Goal: Task Accomplishment & Management: Manage account settings

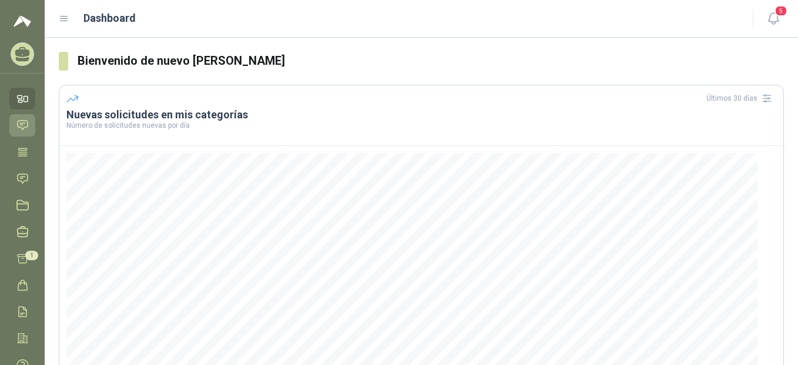
click at [21, 120] on icon at bounding box center [22, 125] width 12 height 12
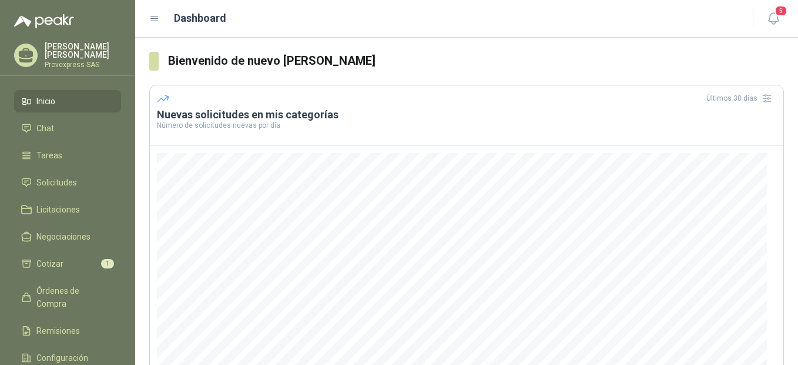
click at [62, 168] on ul "Inicio Chat Tareas Solicitudes Licitaciones Negociaciones Cotizar 1 Órdenes de …" at bounding box center [67, 245] width 135 height 310
click at [61, 177] on span "Solicitudes" at bounding box center [56, 182] width 41 height 13
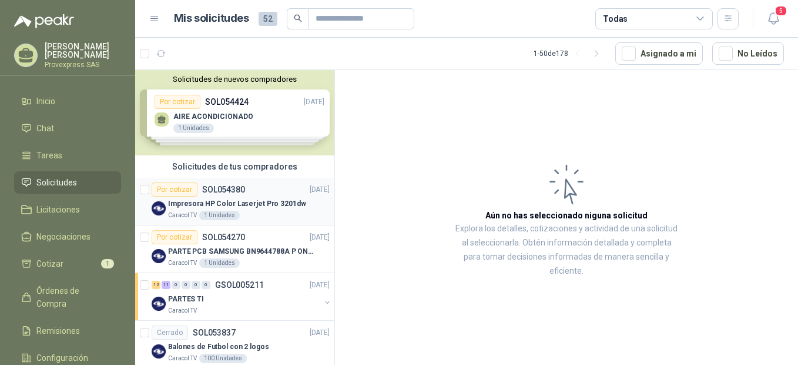
click at [180, 189] on div "Por cotizar" at bounding box center [175, 189] width 46 height 14
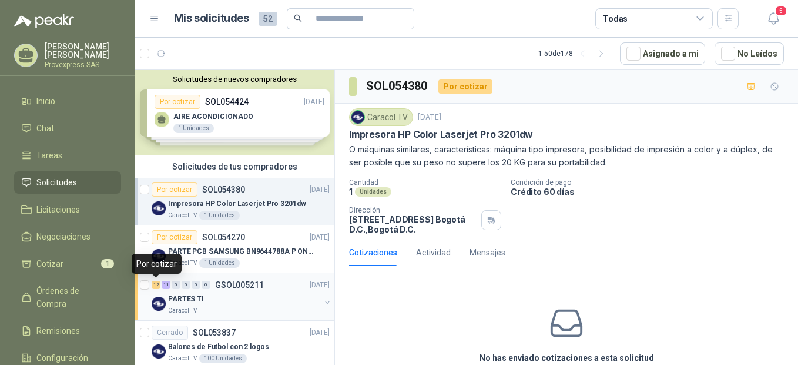
click at [156, 283] on div "12" at bounding box center [156, 284] width 9 height 8
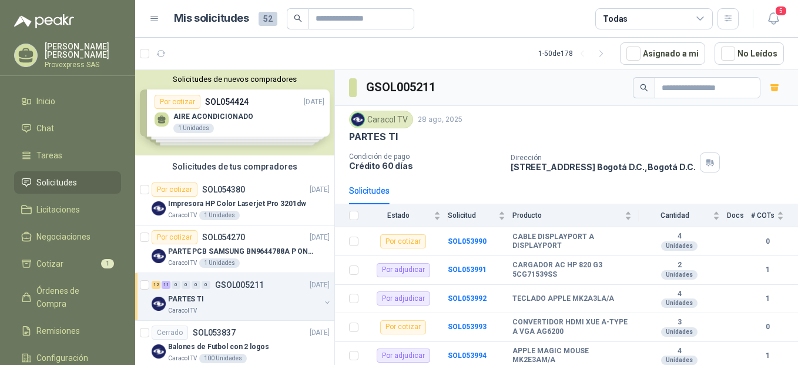
scroll to position [262, 0]
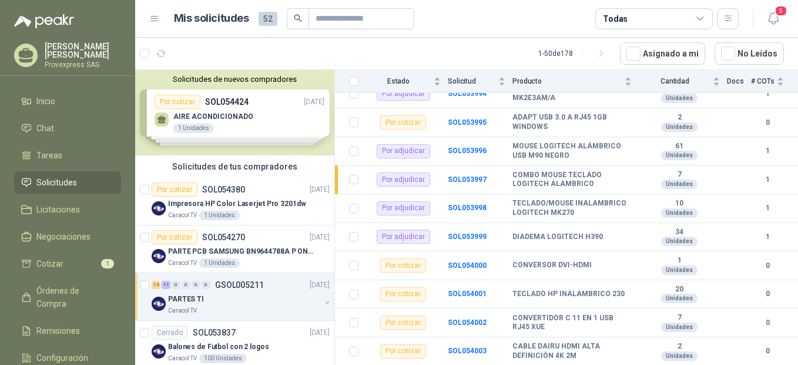
click at [536, 14] on article "Mis solicitudes 52 Todas" at bounding box center [457, 18] width 566 height 21
click at [169, 191] on div "Por cotizar" at bounding box center [175, 189] width 46 height 14
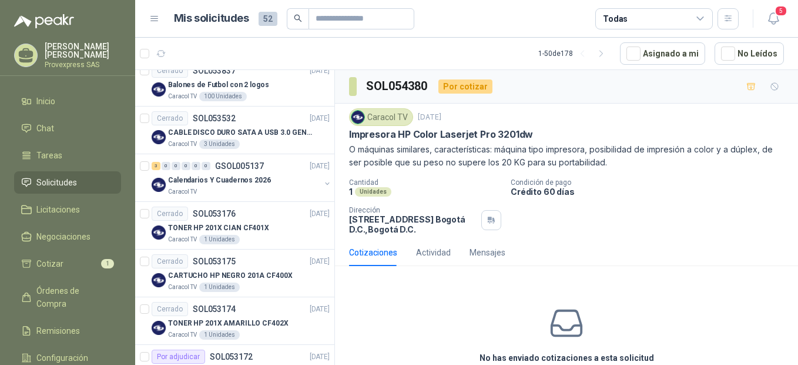
scroll to position [523, 0]
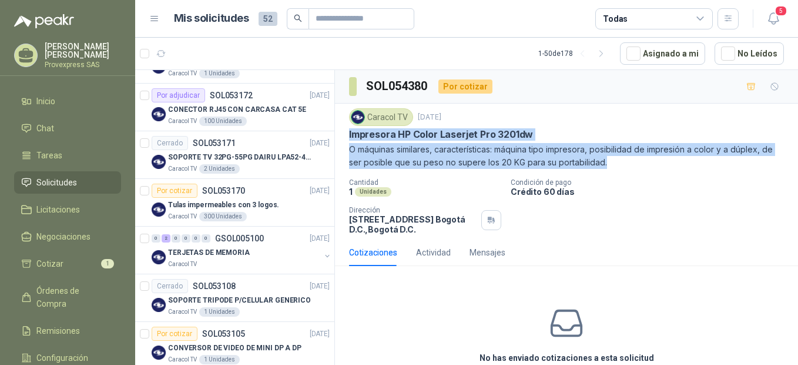
drag, startPoint x: 348, startPoint y: 135, endPoint x: 623, endPoint y: 163, distance: 277.3
click at [623, 163] on div "Caracol TV [DATE] Impresora HP Color Laserjet Pro 3201dw O máquinas similares, …" at bounding box center [566, 170] width 463 height 135
copy div "Impresora HP Color Laserjet Pro 3201dw O máquinas similares, características: m…"
